Goal: Transaction & Acquisition: Book appointment/travel/reservation

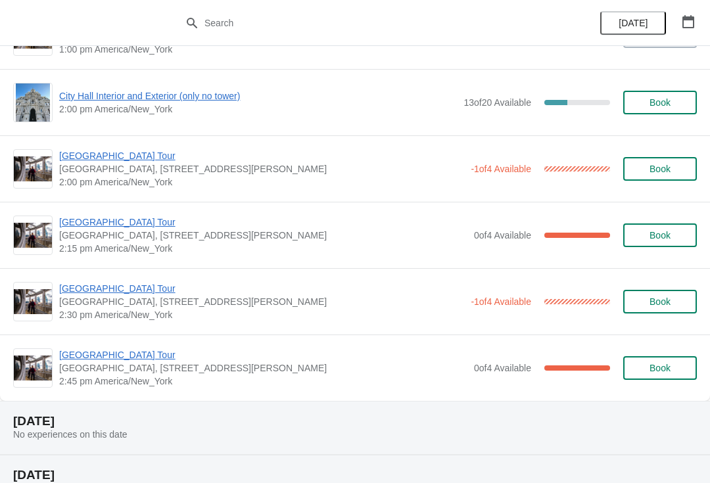
scroll to position [1027, 0]
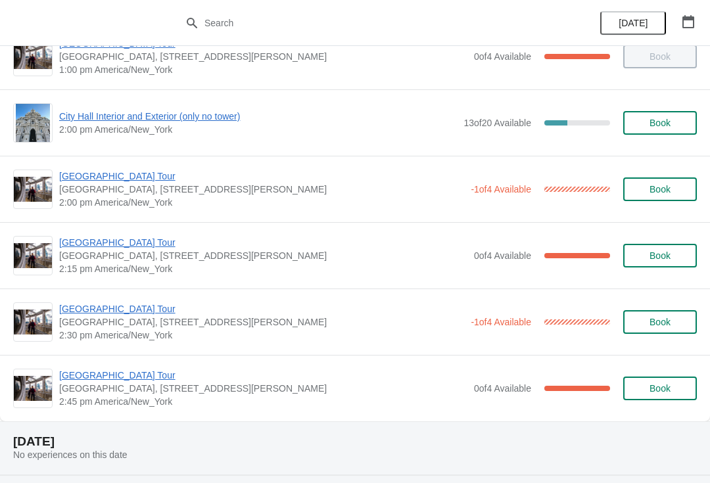
click at [164, 122] on span "City Hall Interior and Exterior (only no tower)" at bounding box center [258, 116] width 398 height 13
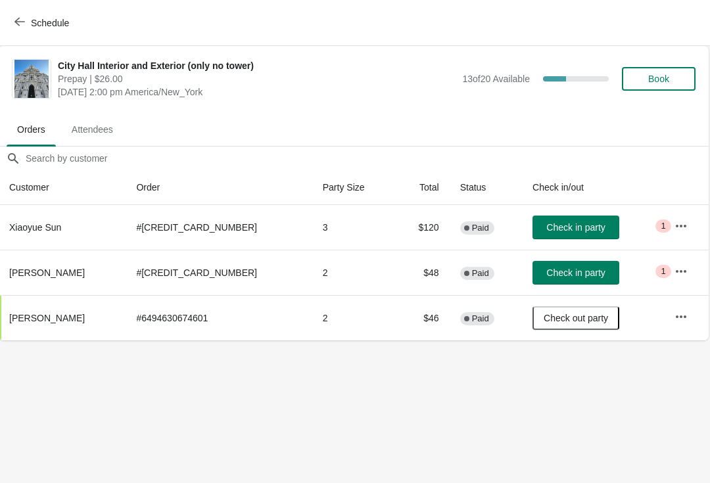
scroll to position [0, 1]
click at [18, 15] on button "Schedule" at bounding box center [43, 23] width 73 height 24
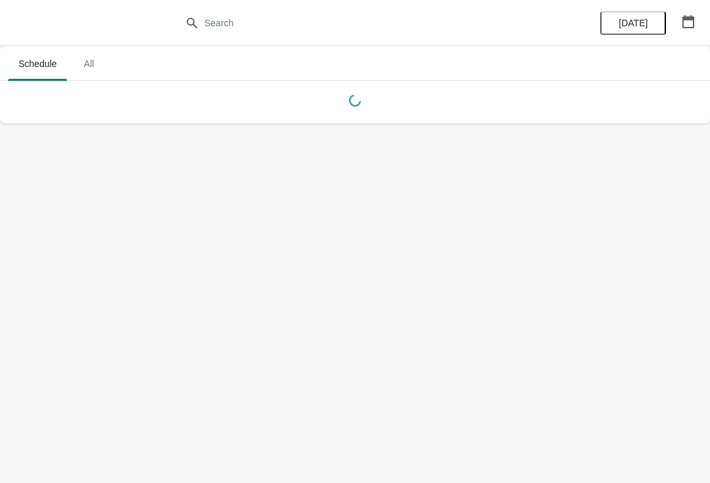
scroll to position [0, 0]
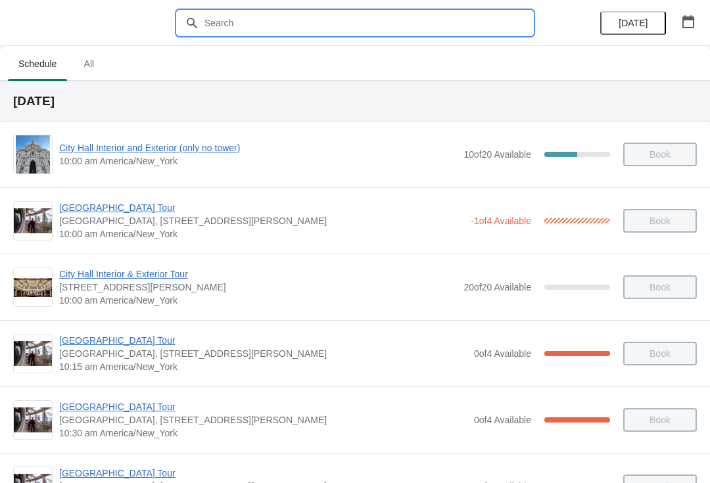
click at [274, 13] on input "text" at bounding box center [368, 23] width 329 height 24
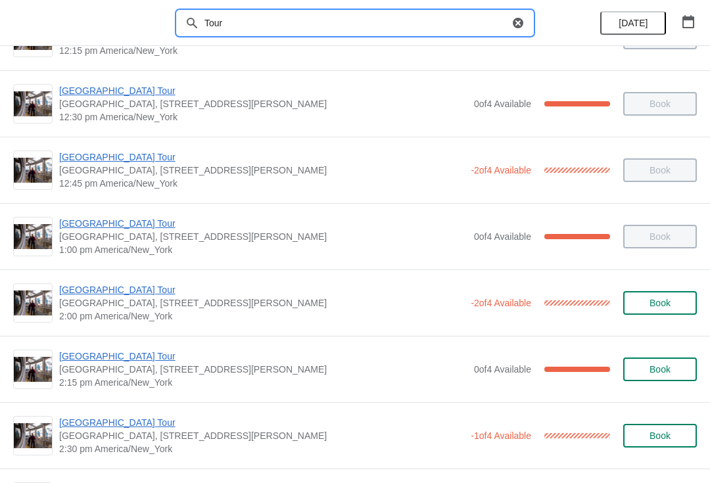
scroll to position [714, 0]
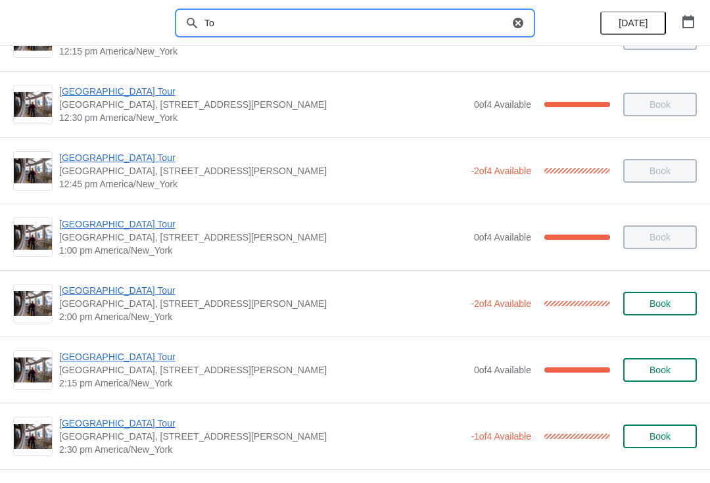
type input "T"
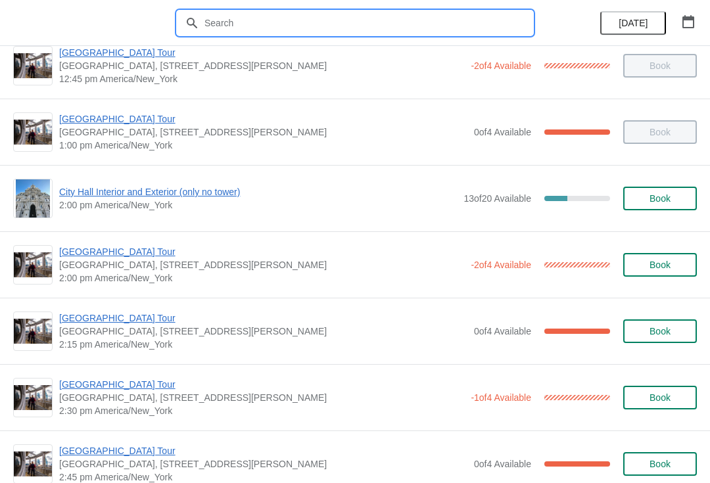
scroll to position [955, 0]
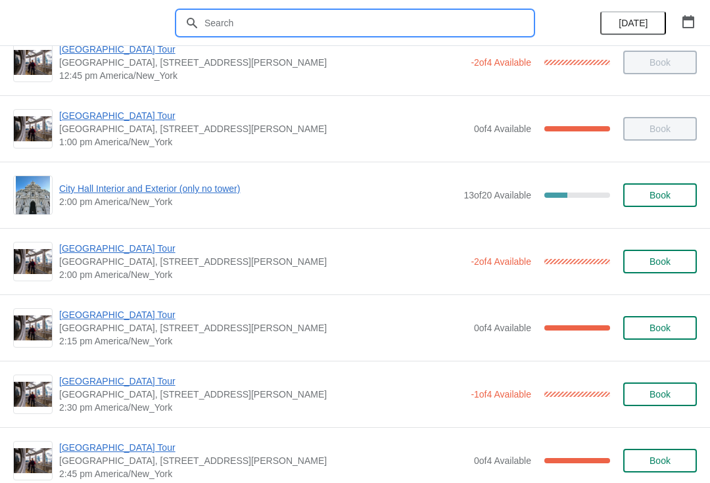
click at [85, 176] on div "City Hall Interior and Exterior (only no tower) 2:00 pm America/New_York 13 of …" at bounding box center [355, 194] width 684 height 39
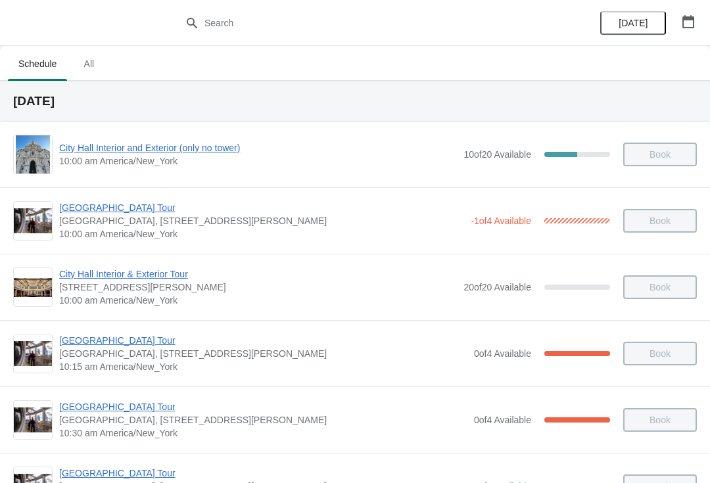
click at [697, 19] on button "button" at bounding box center [688, 22] width 24 height 24
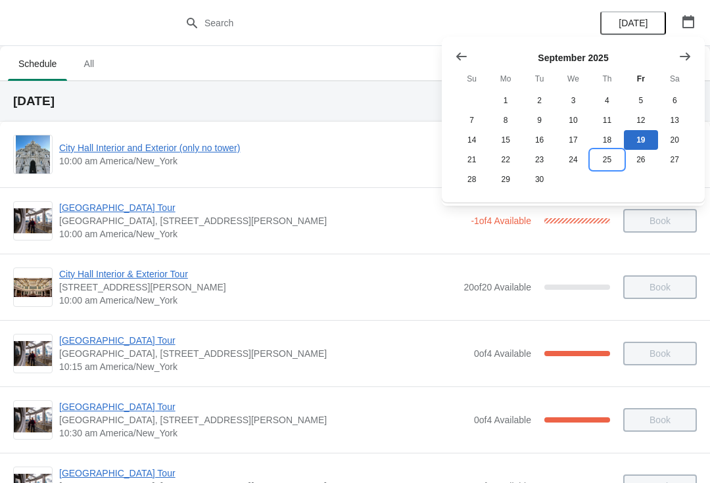
click at [616, 158] on button "25" at bounding box center [607, 160] width 34 height 20
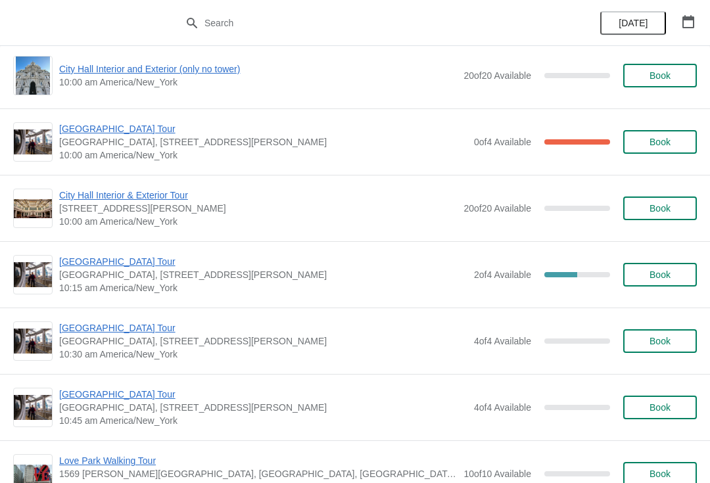
scroll to position [83, 0]
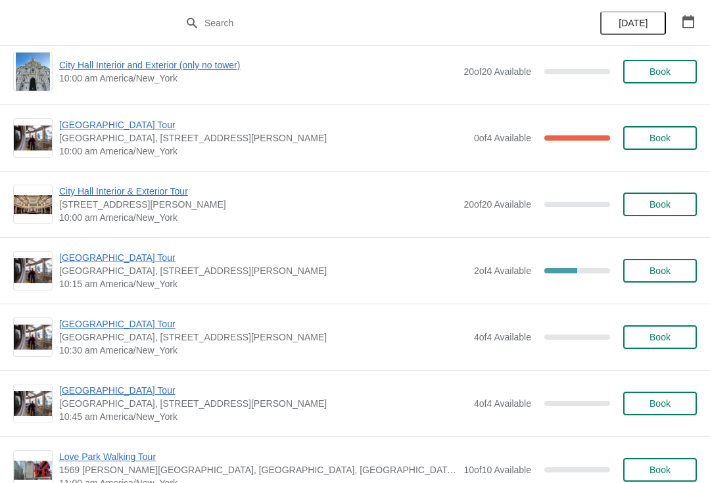
click at [676, 261] on button "Book" at bounding box center [660, 271] width 74 height 24
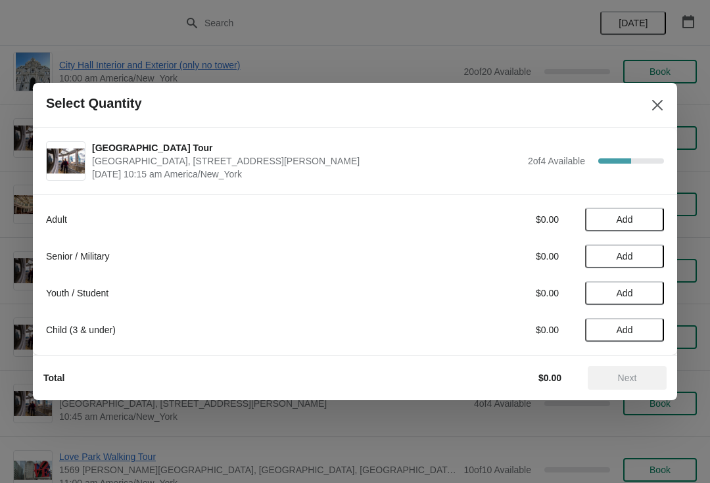
click at [651, 212] on button "Add" at bounding box center [624, 220] width 79 height 24
click at [653, 213] on icon at bounding box center [647, 220] width 14 height 14
click at [634, 375] on span "Next" at bounding box center [627, 378] width 19 height 11
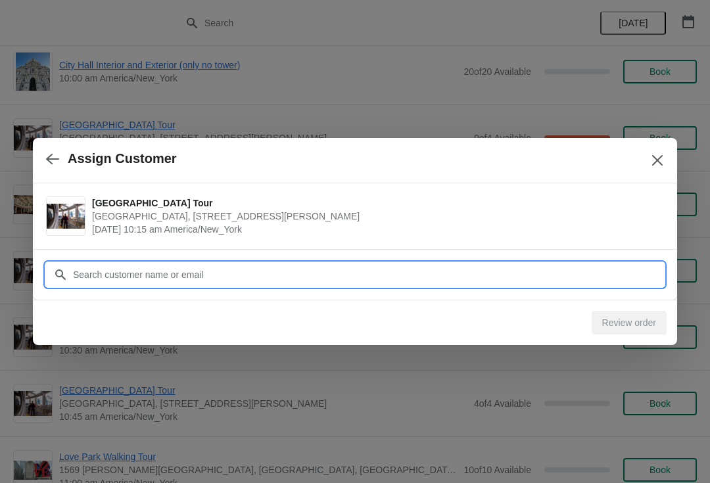
click at [270, 277] on input "Customer" at bounding box center [368, 275] width 592 height 24
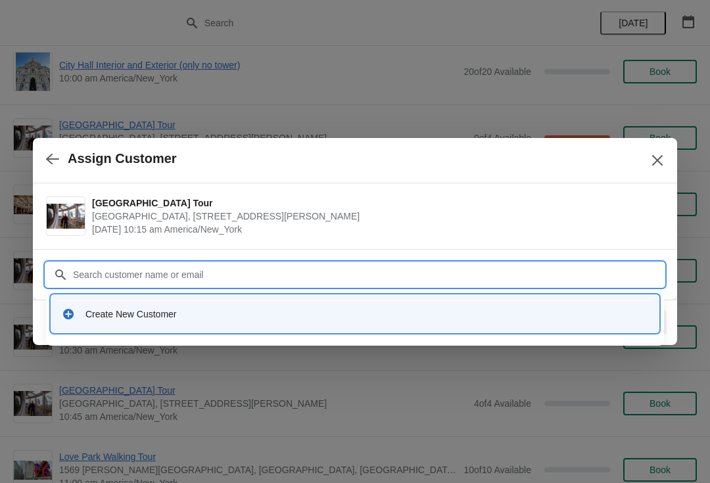
click at [263, 306] on div "Create New Customer" at bounding box center [355, 313] width 597 height 27
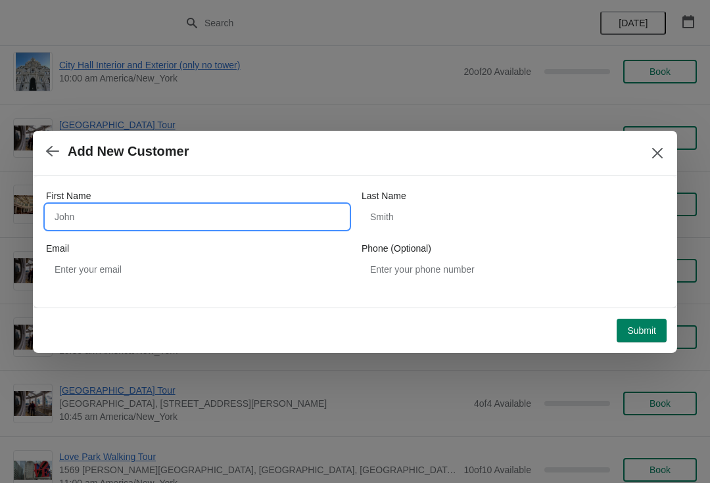
click at [170, 211] on input "First Name" at bounding box center [197, 217] width 302 height 24
type input "[PERSON_NAME]"
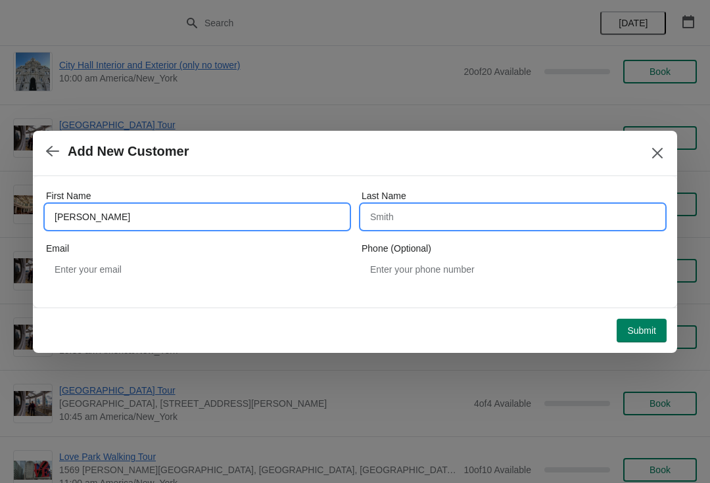
click at [449, 223] on input "Last Name" at bounding box center [512, 217] width 302 height 24
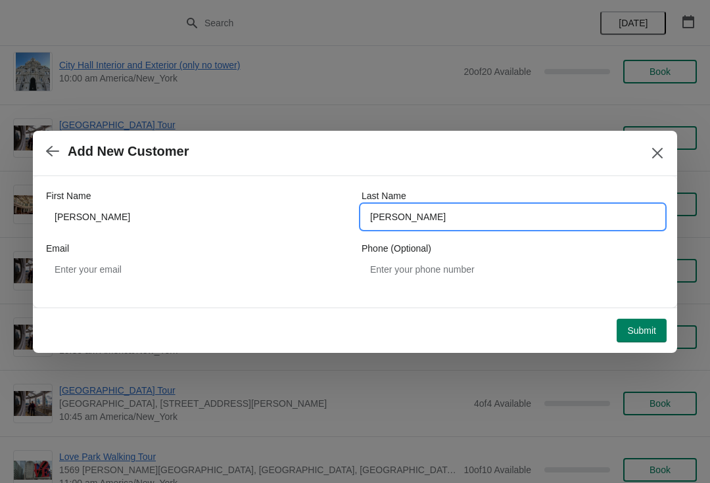
type input "[PERSON_NAME]"
click at [186, 292] on div "First Name [PERSON_NAME] Last Name [PERSON_NAME] Email Phone (Optional)" at bounding box center [355, 235] width 618 height 118
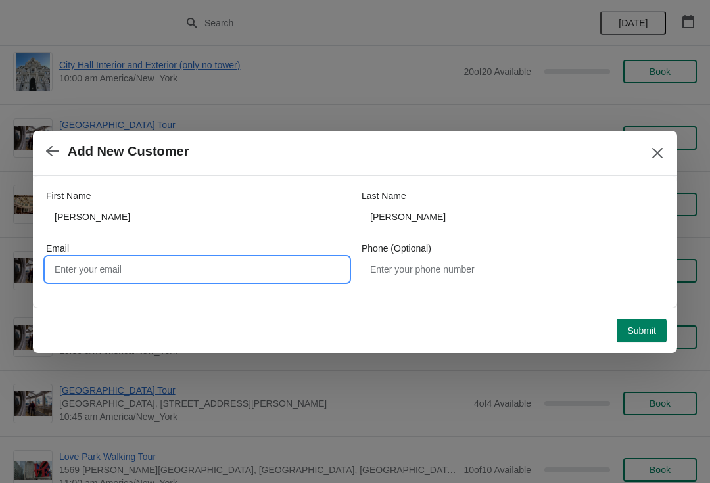
click at [162, 271] on input "Email" at bounding box center [197, 270] width 302 height 24
type input "[PERSON_NAME][EMAIL_ADDRESS][PERSON_NAME][DOMAIN_NAME]"
click at [648, 320] on button "Submit" at bounding box center [641, 331] width 50 height 24
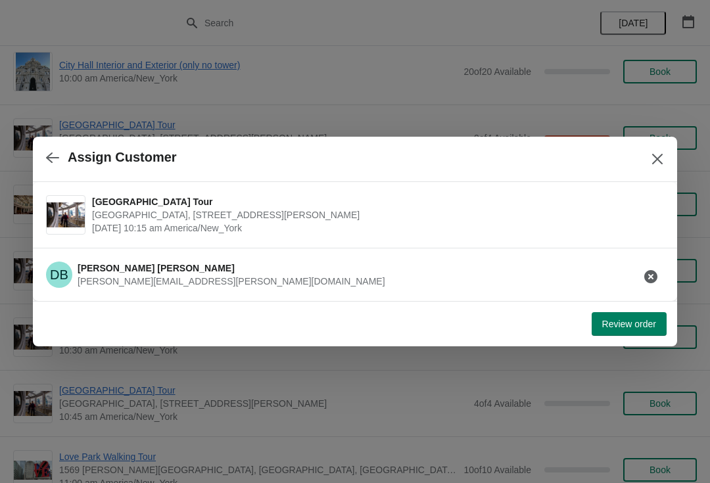
click at [641, 328] on span "Review order" at bounding box center [629, 324] width 54 height 11
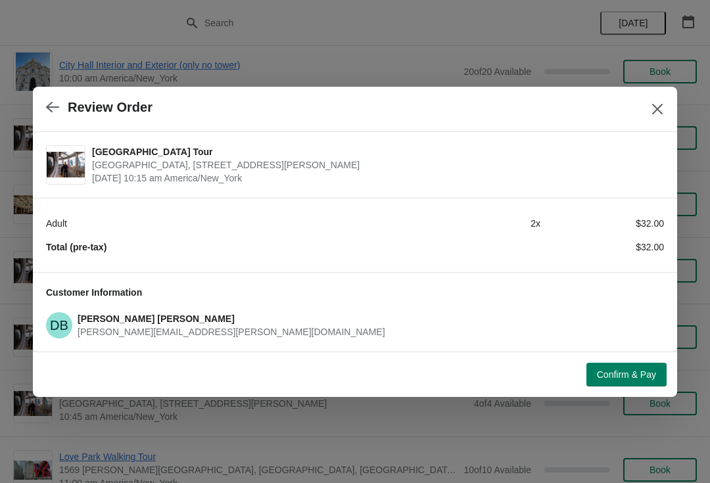
click at [628, 374] on span "Confirm & Pay" at bounding box center [626, 374] width 59 height 11
